Goal: Task Accomplishment & Management: Use online tool/utility

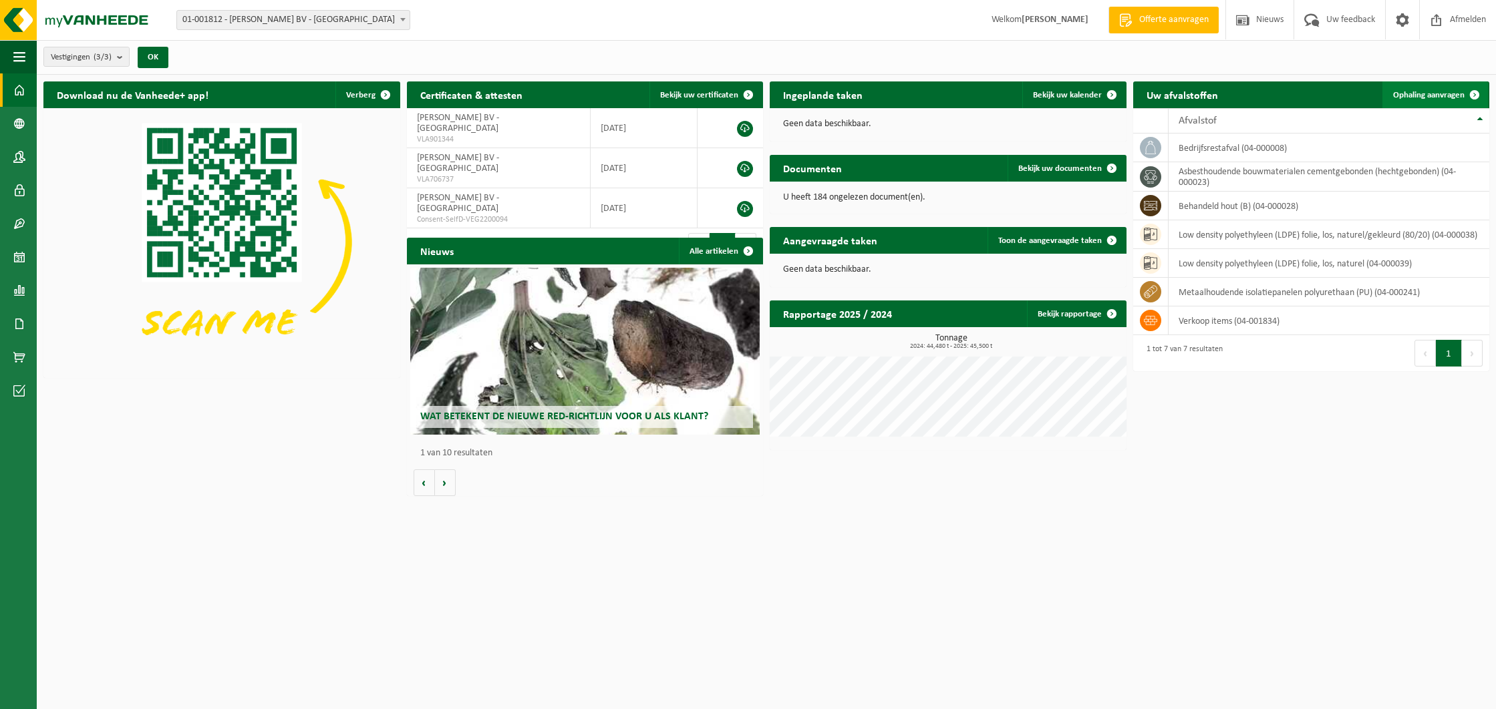
click at [1430, 94] on span "Ophaling aanvragen" at bounding box center [1428, 95] width 71 height 9
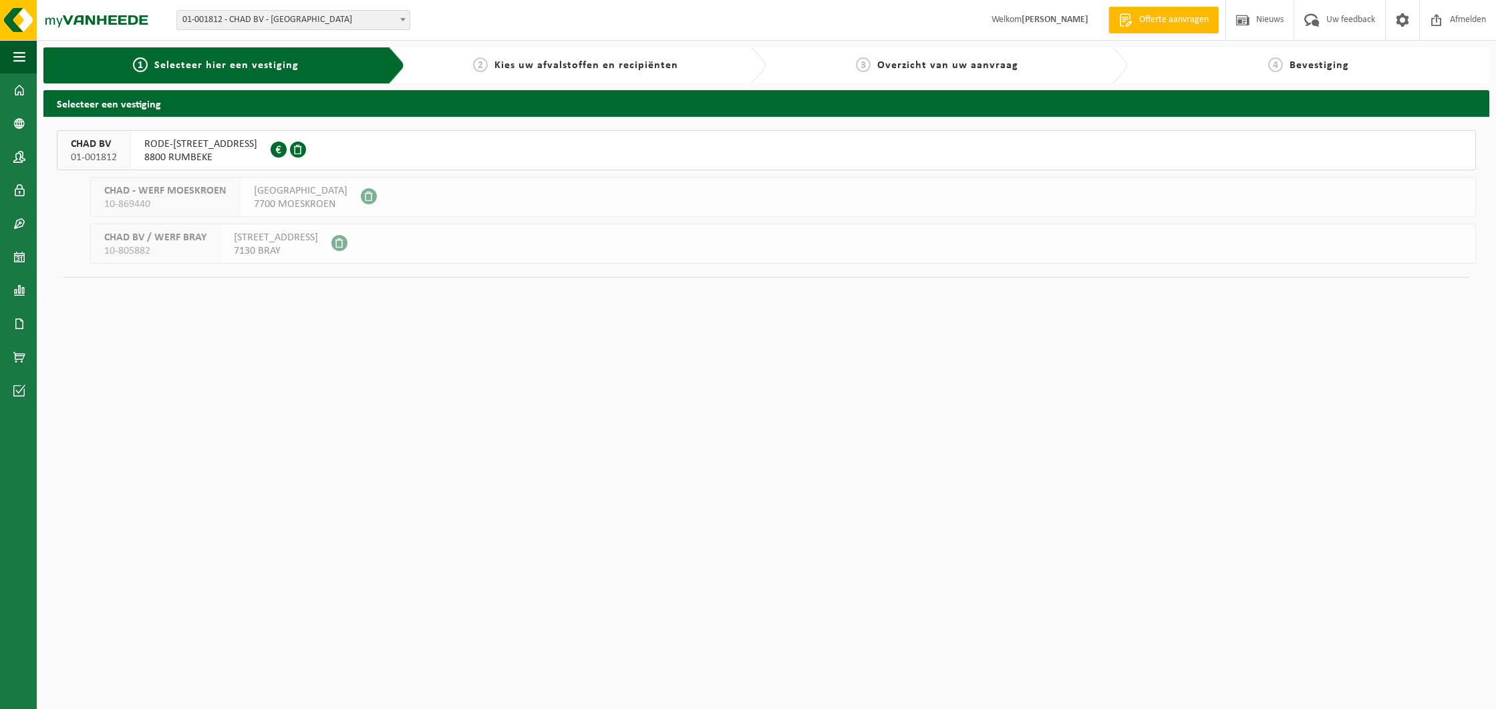
click at [164, 151] on span "8800 RUMBEKE" at bounding box center [200, 157] width 113 height 13
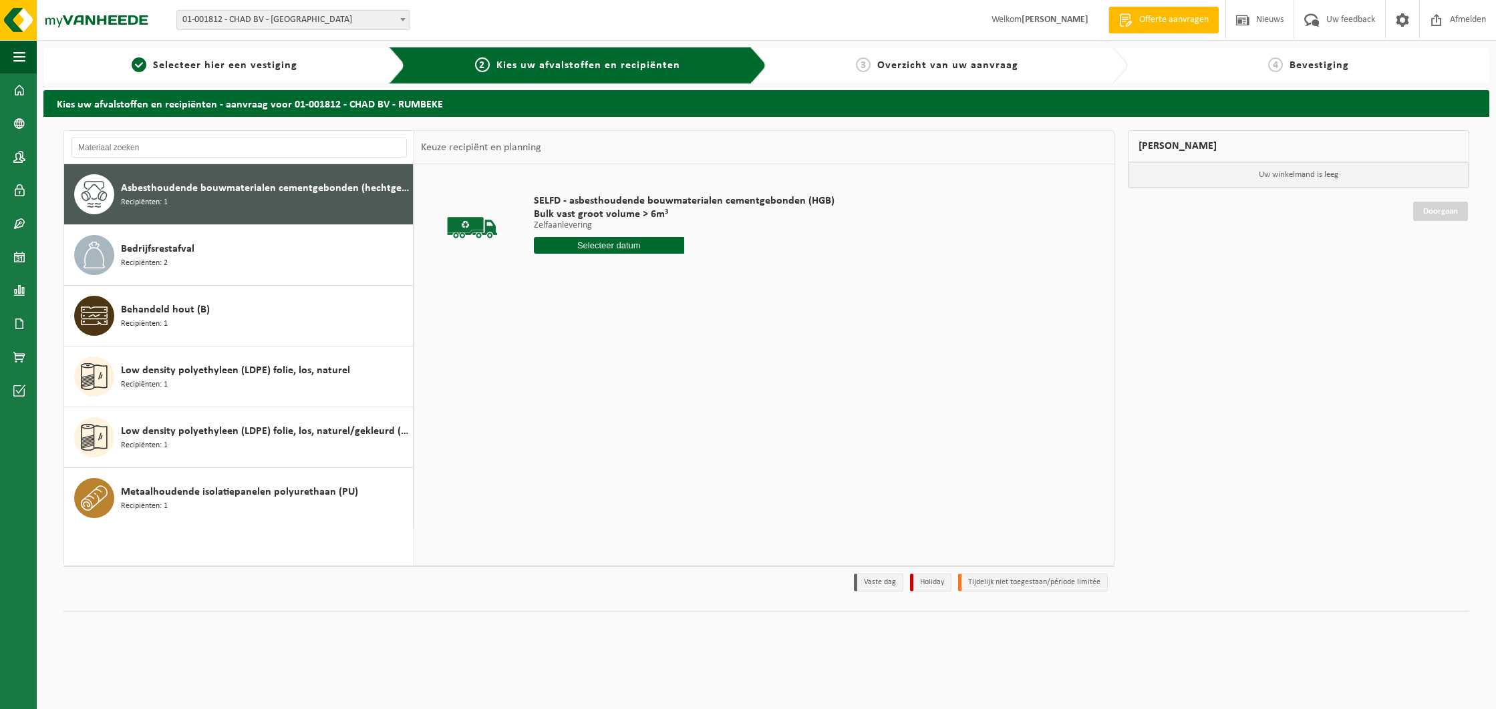
click at [638, 248] on input "text" at bounding box center [609, 245] width 150 height 17
click at [547, 386] on div "18" at bounding box center [545, 385] width 23 height 21
type input "Van [DATE]"
click at [576, 296] on button "In winkelmand" at bounding box center [571, 295] width 73 height 21
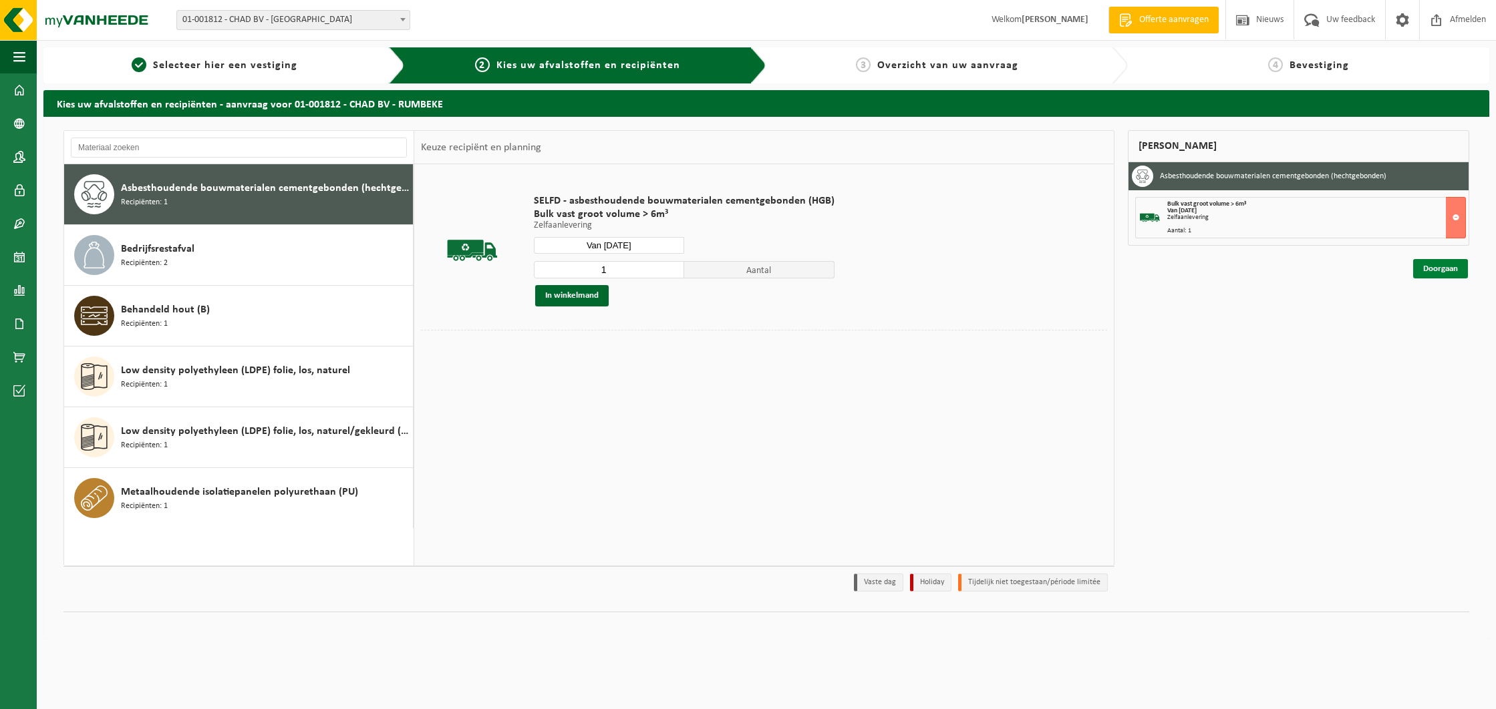
click at [1435, 270] on link "Doorgaan" at bounding box center [1440, 268] width 55 height 19
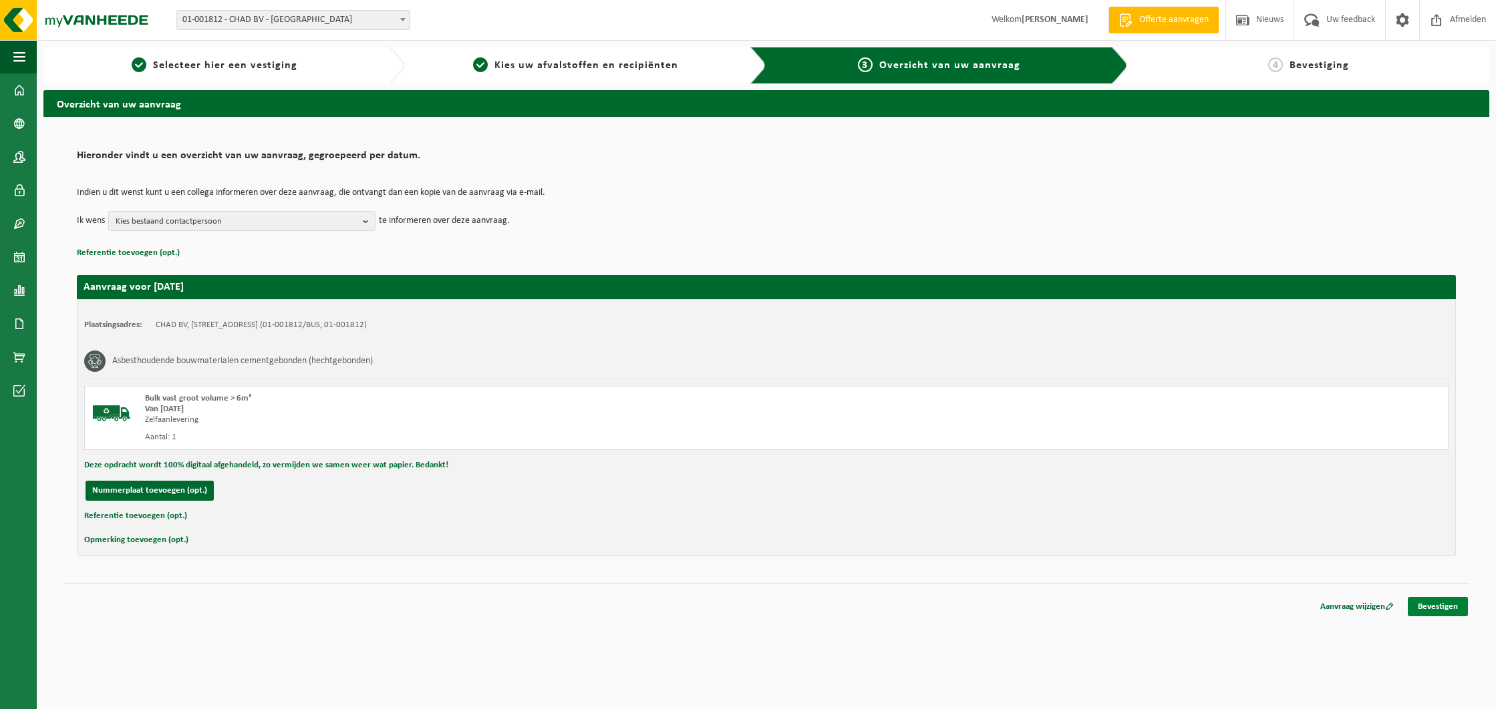
click at [1431, 609] on link "Bevestigen" at bounding box center [1437, 606] width 60 height 19
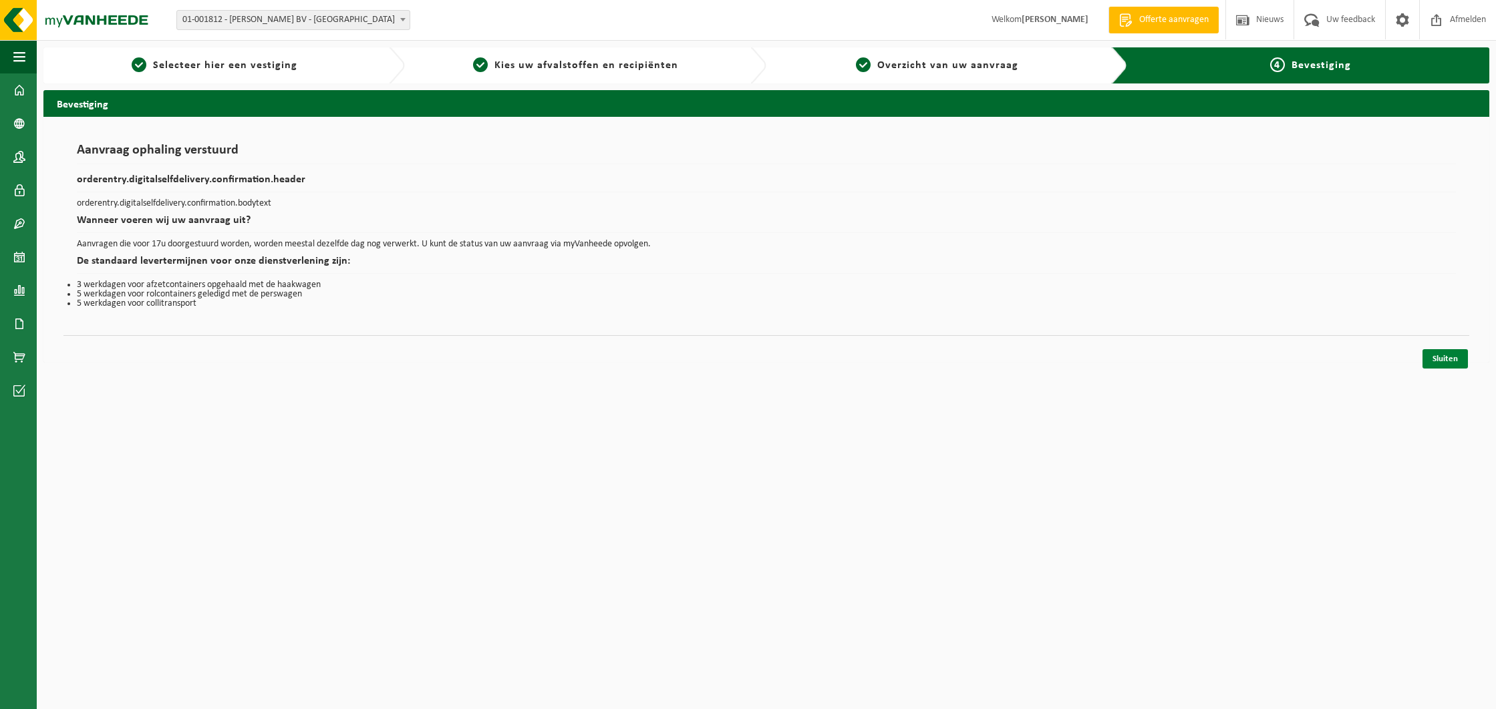
click at [1439, 359] on link "Sluiten" at bounding box center [1444, 358] width 45 height 19
